Goal: Task Accomplishment & Management: Manage account settings

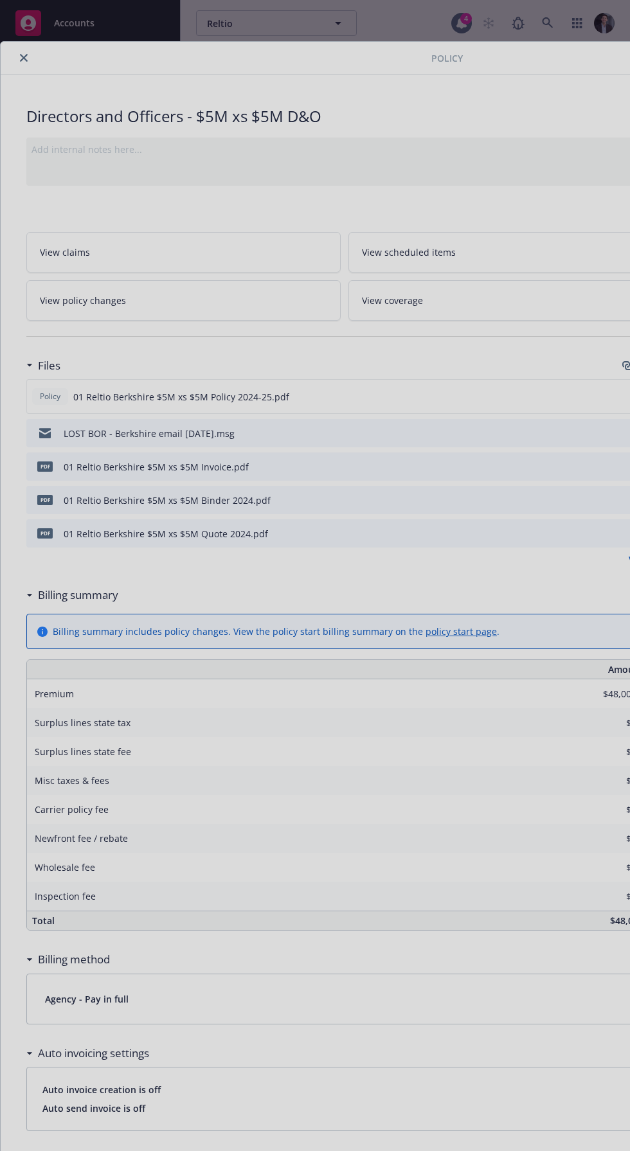
click at [16, 64] on div at bounding box center [315, 575] width 630 height 1151
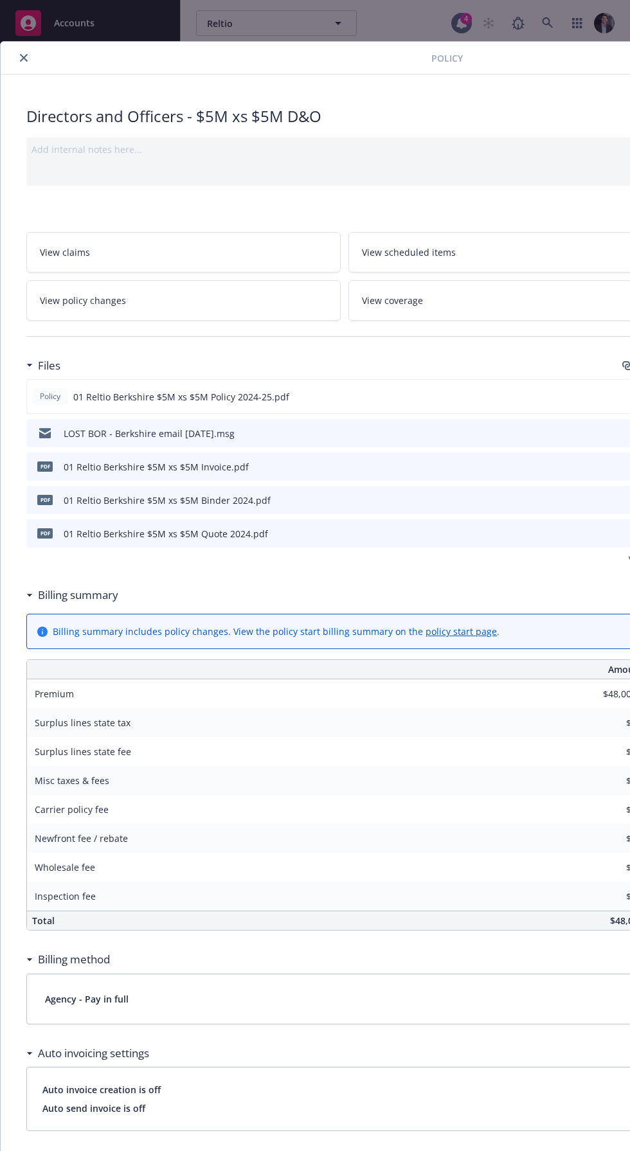
click at [23, 57] on icon "close" at bounding box center [24, 58] width 8 height 8
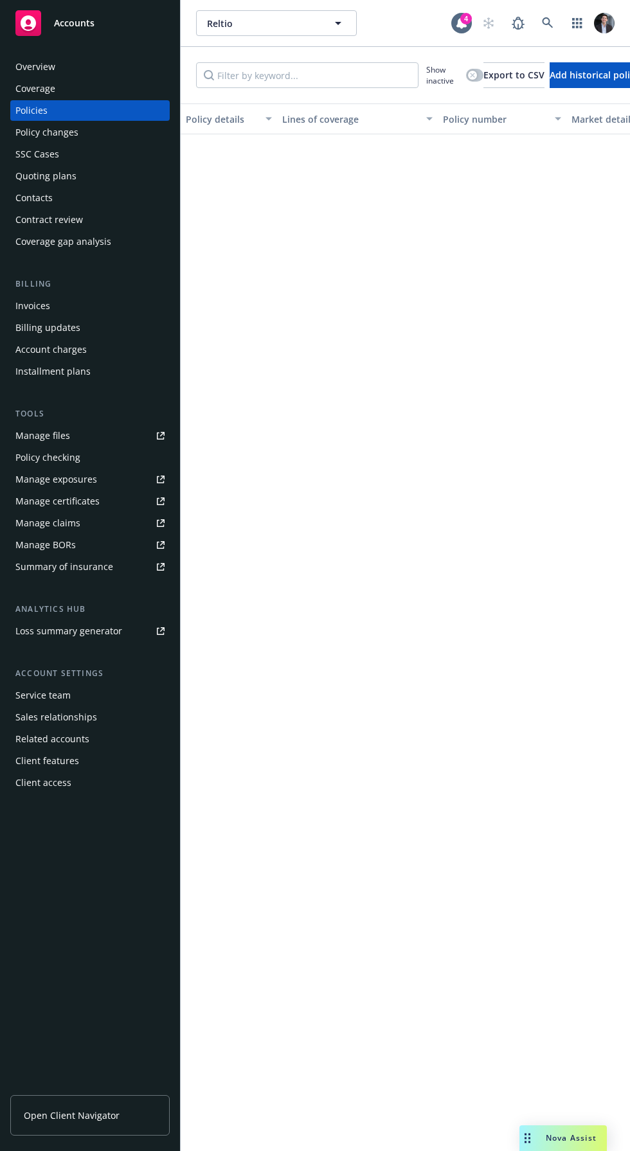
click at [89, 27] on span "Accounts" at bounding box center [74, 23] width 40 height 10
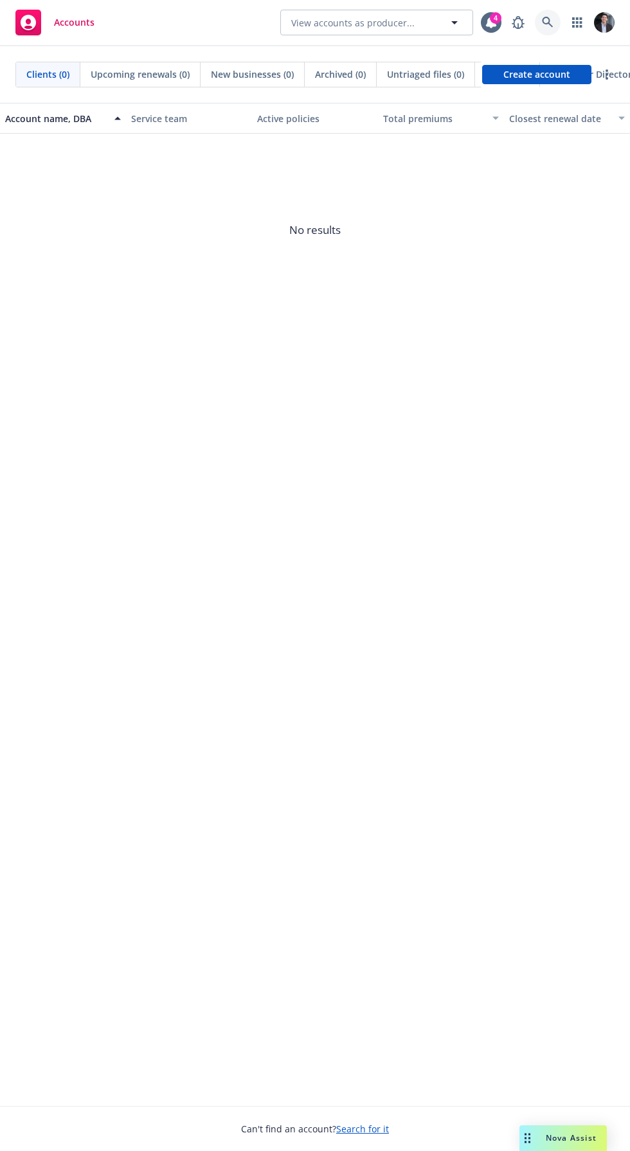
click at [547, 20] on icon at bounding box center [548, 23] width 12 height 12
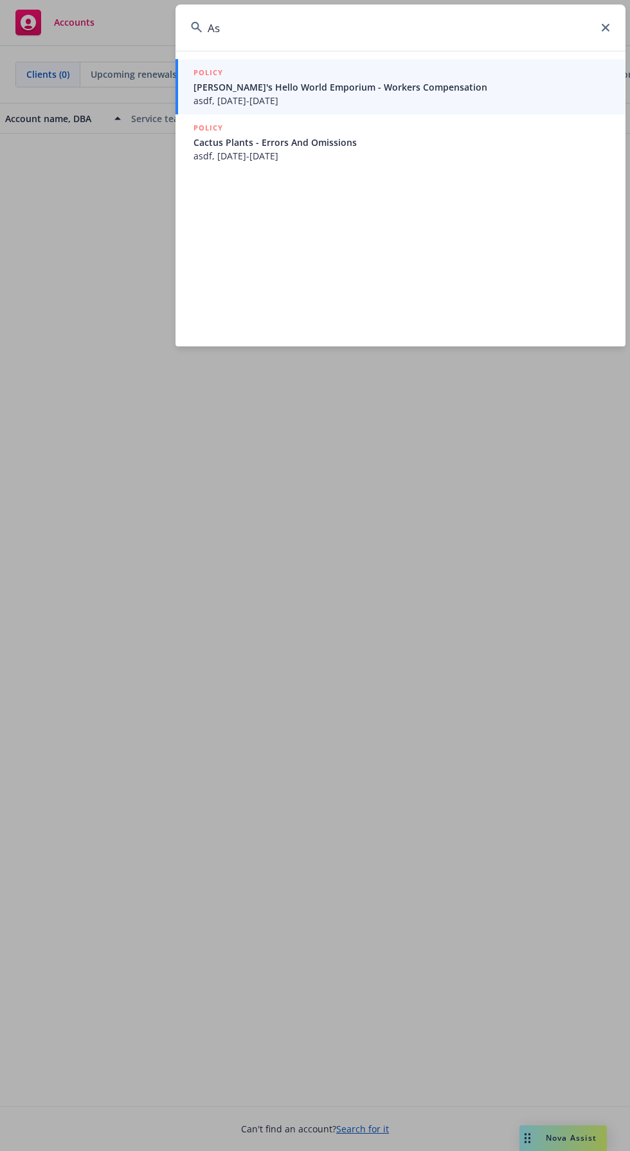
type input "A"
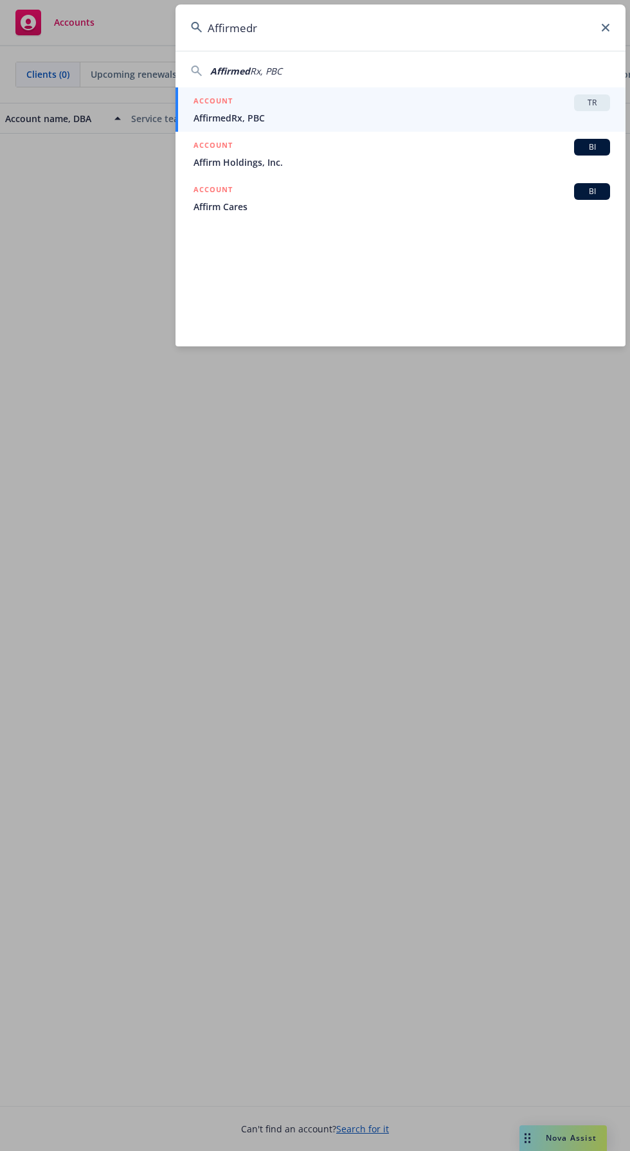
type input "Affirmedrx"
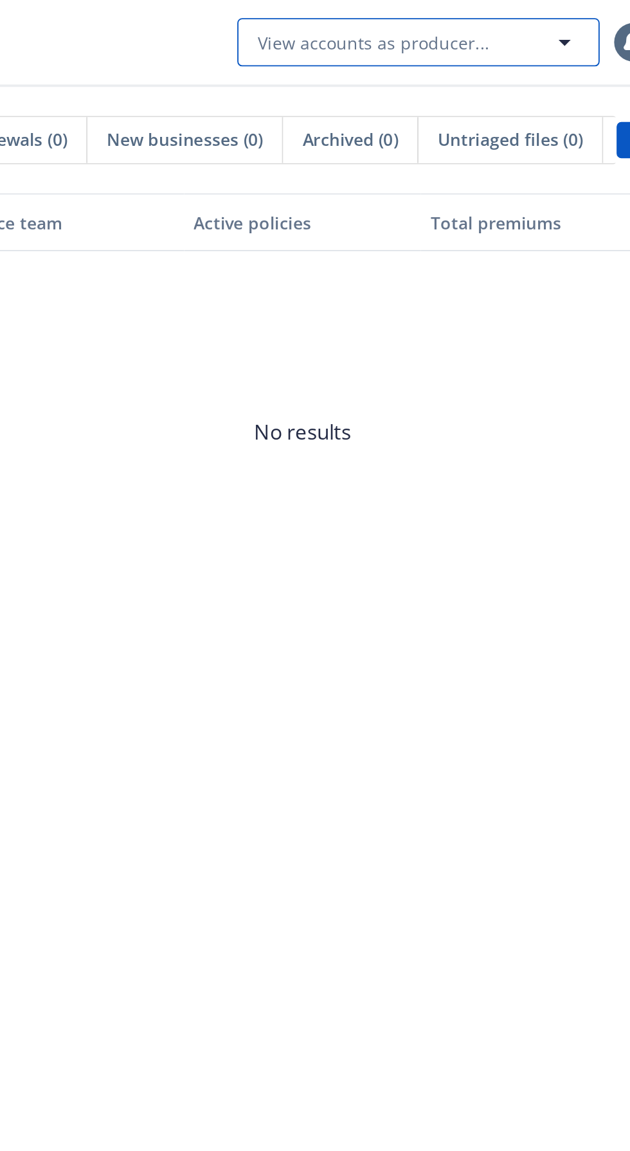
click at [416, 26] on button "View accounts as producer..." at bounding box center [376, 23] width 193 height 26
click at [247, 200] on span "No results" at bounding box center [315, 230] width 630 height 193
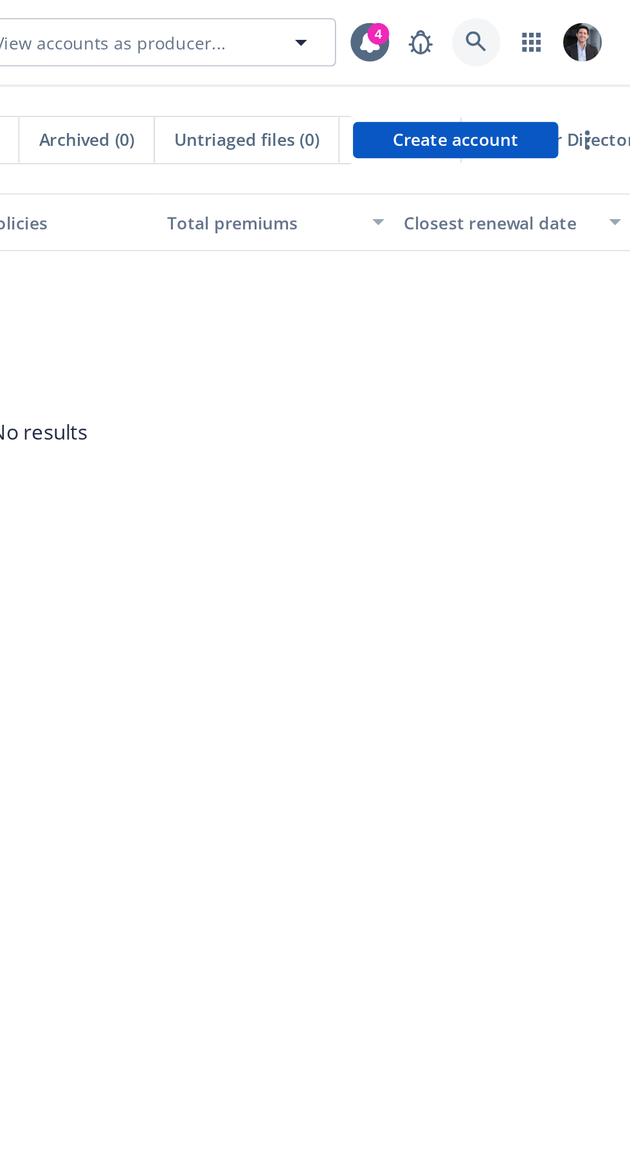
click at [553, 22] on icon at bounding box center [548, 23] width 12 height 12
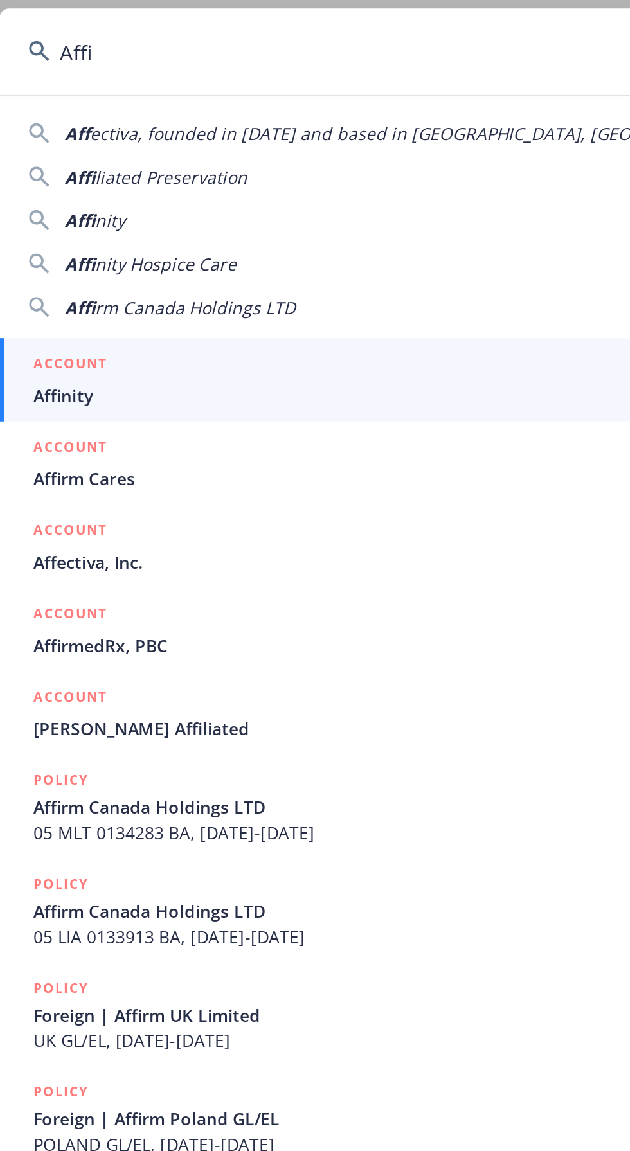
type input "Affir"
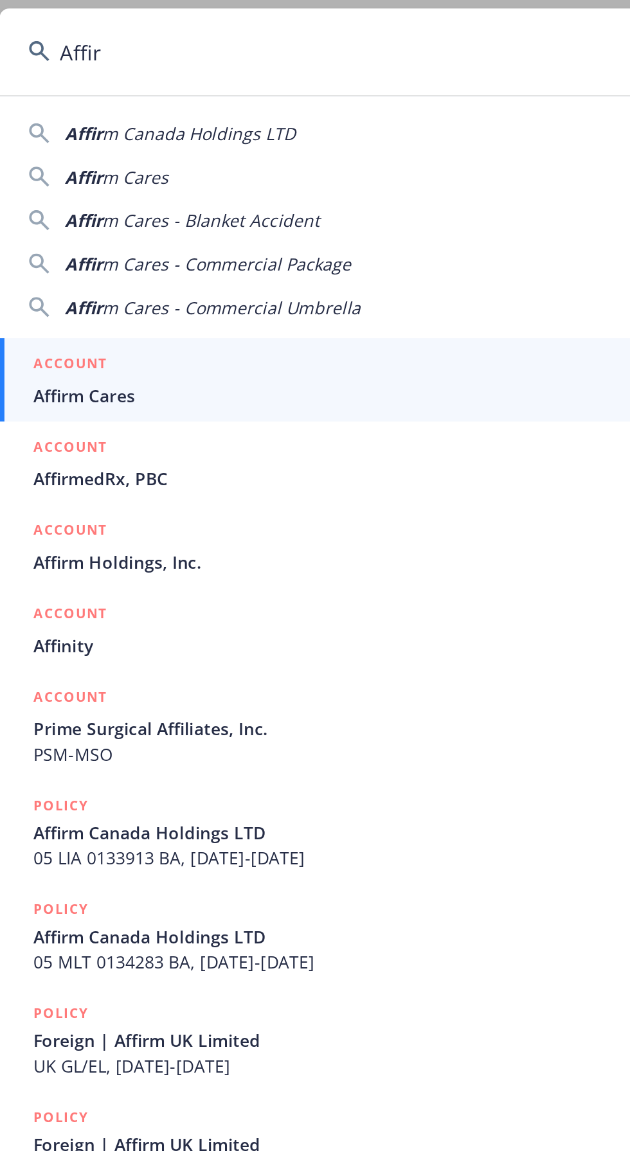
click at [282, 249] on span "AffirmedRx, PBC" at bounding box center [401, 254] width 416 height 13
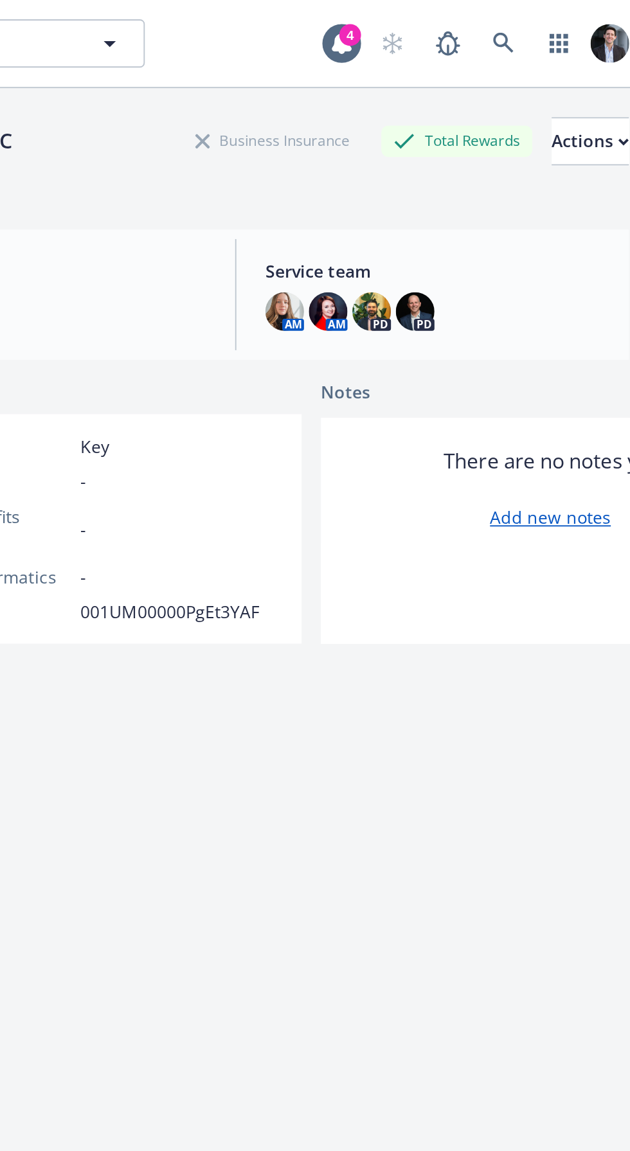
click at [438, 166] on img at bounding box center [431, 165] width 21 height 21
click at [416, 399] on div "AffirmedRx, PBC Business Insurance Total Rewards Actions DBA: - Account type EB…" at bounding box center [405, 614] width 418 height 1135
click at [450, 164] on img at bounding box center [454, 165] width 21 height 21
click at [445, 463] on div "AffirmedRx, PBC Business Insurance Total Rewards Actions DBA: - Account type EB…" at bounding box center [405, 614] width 418 height 1135
click at [479, 159] on img at bounding box center [477, 165] width 21 height 21
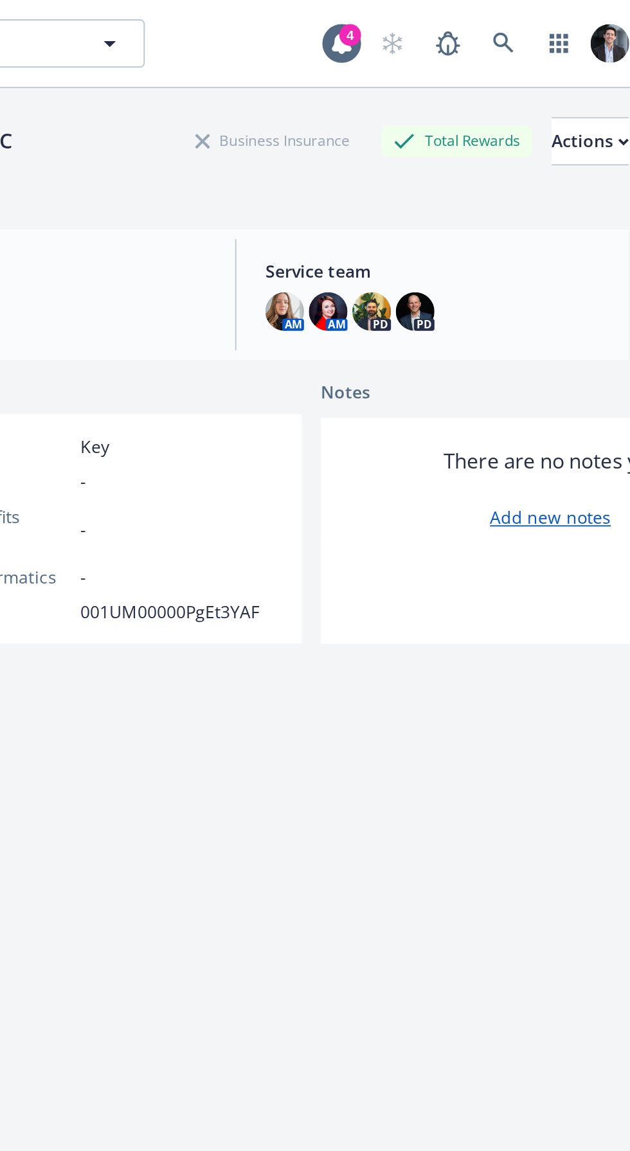
click at [429, 448] on div "AffirmedRx, PBC Business Insurance Total Rewards Actions DBA: - Account type EB…" at bounding box center [405, 614] width 418 height 1135
click at [504, 175] on img at bounding box center [500, 165] width 21 height 21
click at [386, 439] on div "AffirmedRx, PBC Business Insurance Total Rewards Actions DBA: - Account type EB…" at bounding box center [405, 614] width 418 height 1135
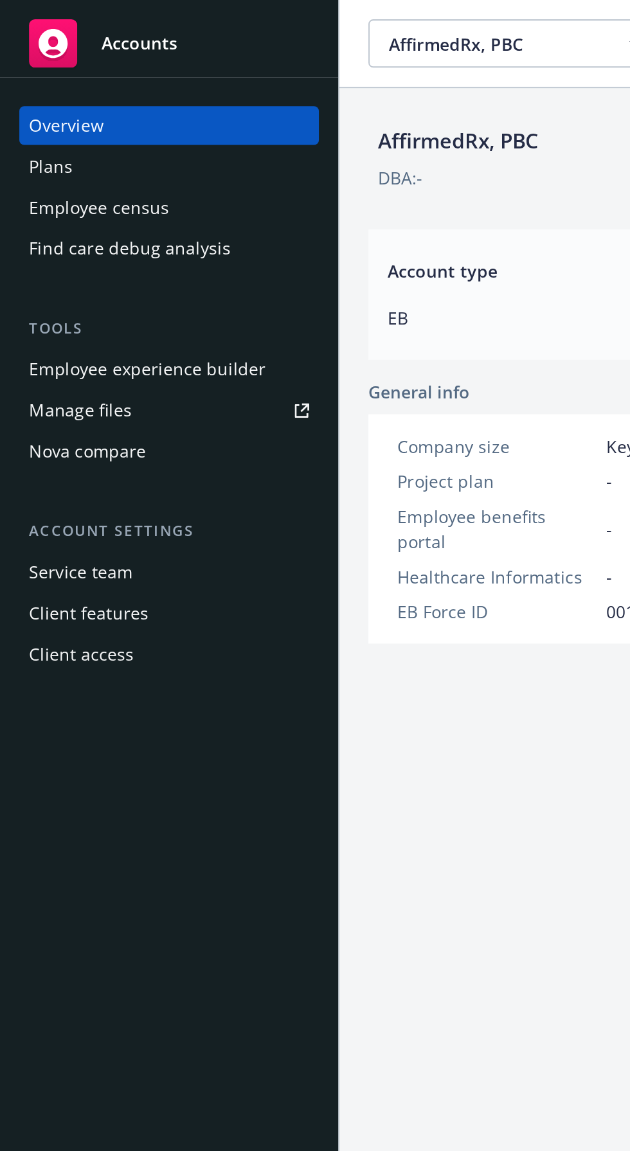
click at [67, 357] on div "Client access" at bounding box center [43, 348] width 56 height 21
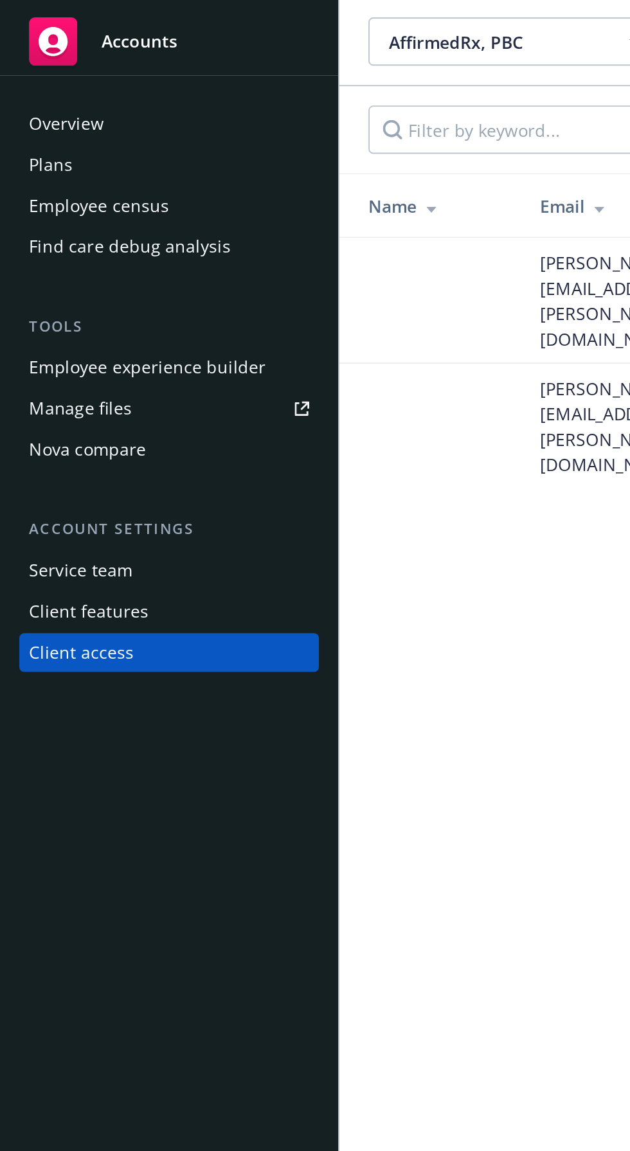
click at [52, 57] on div "Overview" at bounding box center [35, 67] width 40 height 21
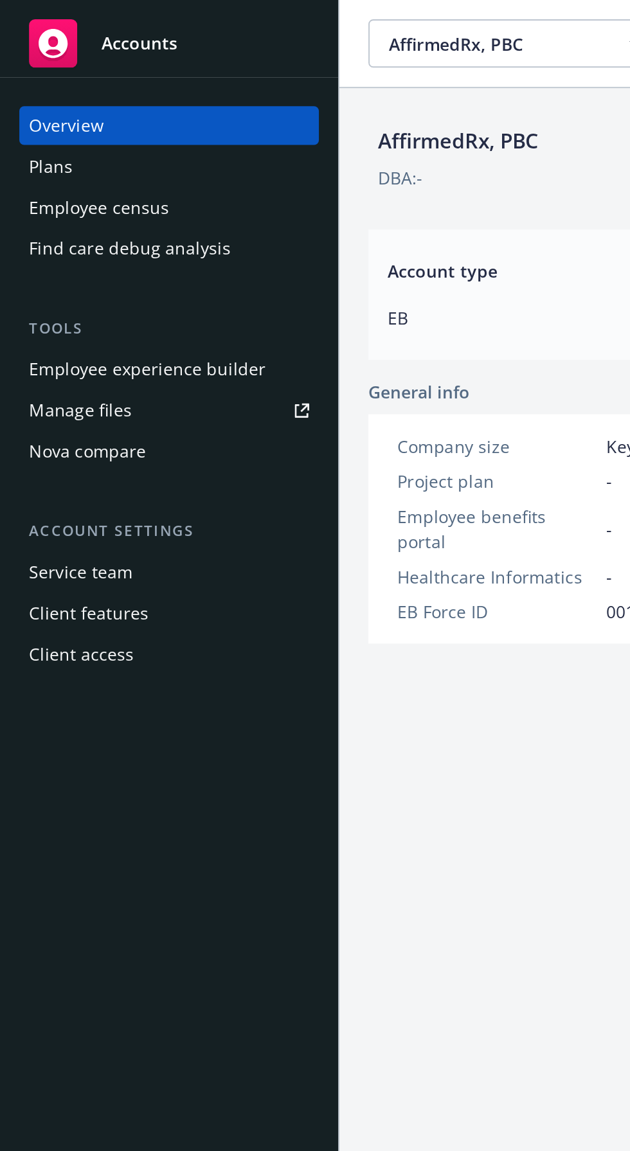
scroll to position [0, 64]
